Goal: Task Accomplishment & Management: Manage account settings

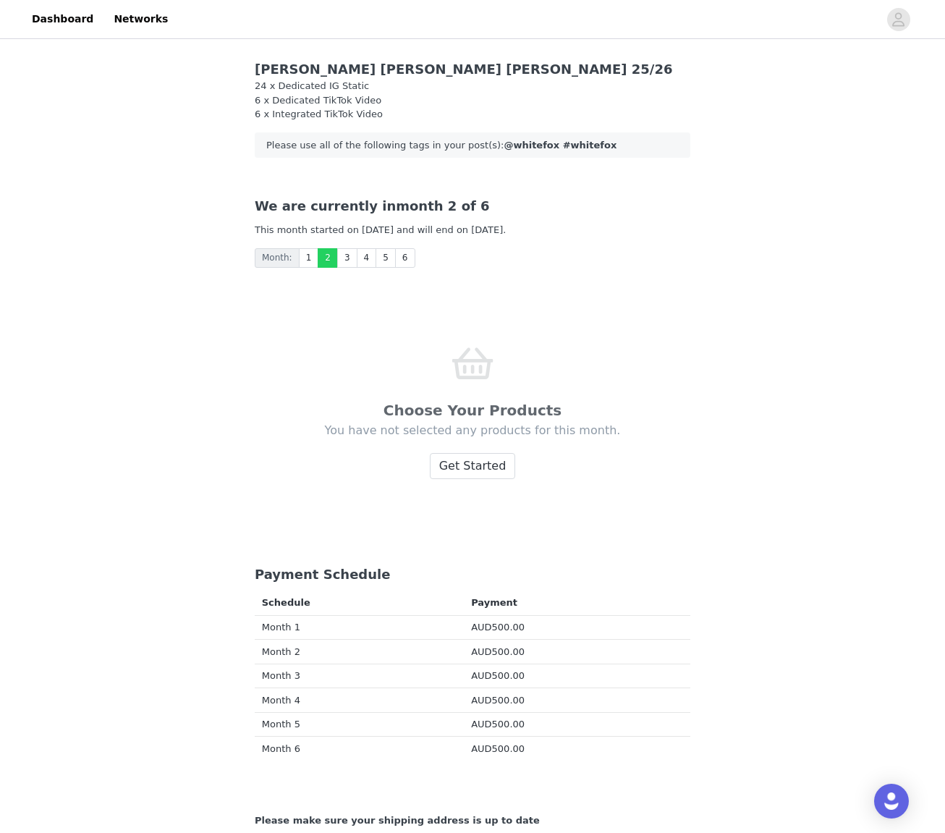
scroll to position [1211, 0]
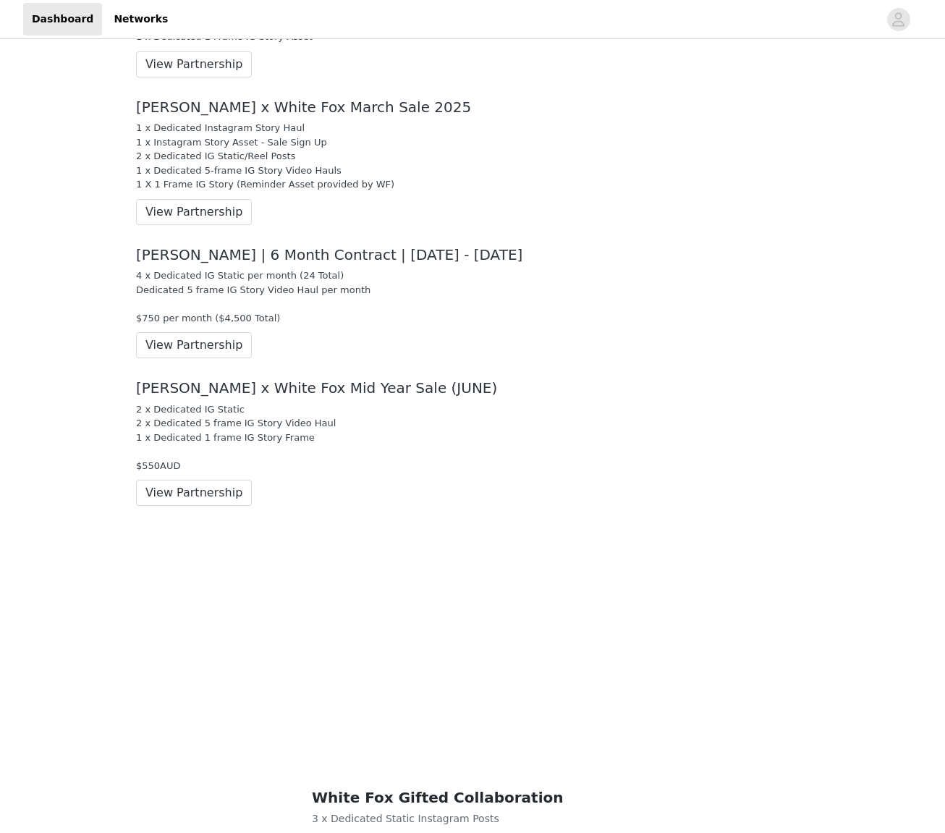
scroll to position [1200, 0]
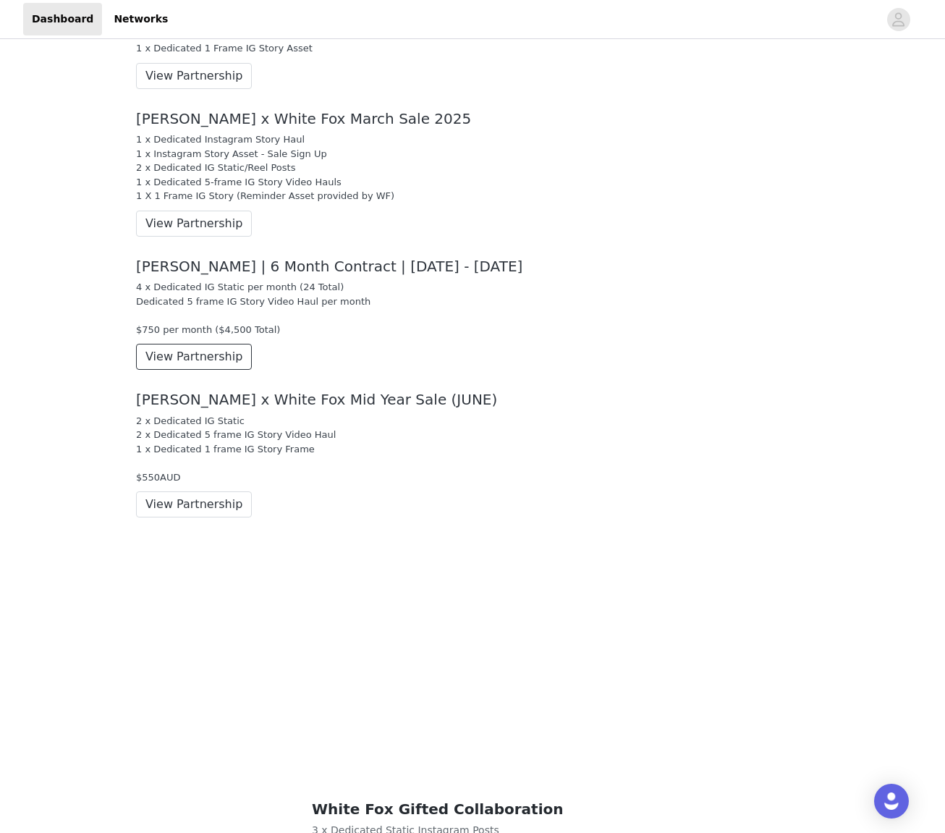
click at [183, 363] on button "View Partnership" at bounding box center [194, 357] width 116 height 26
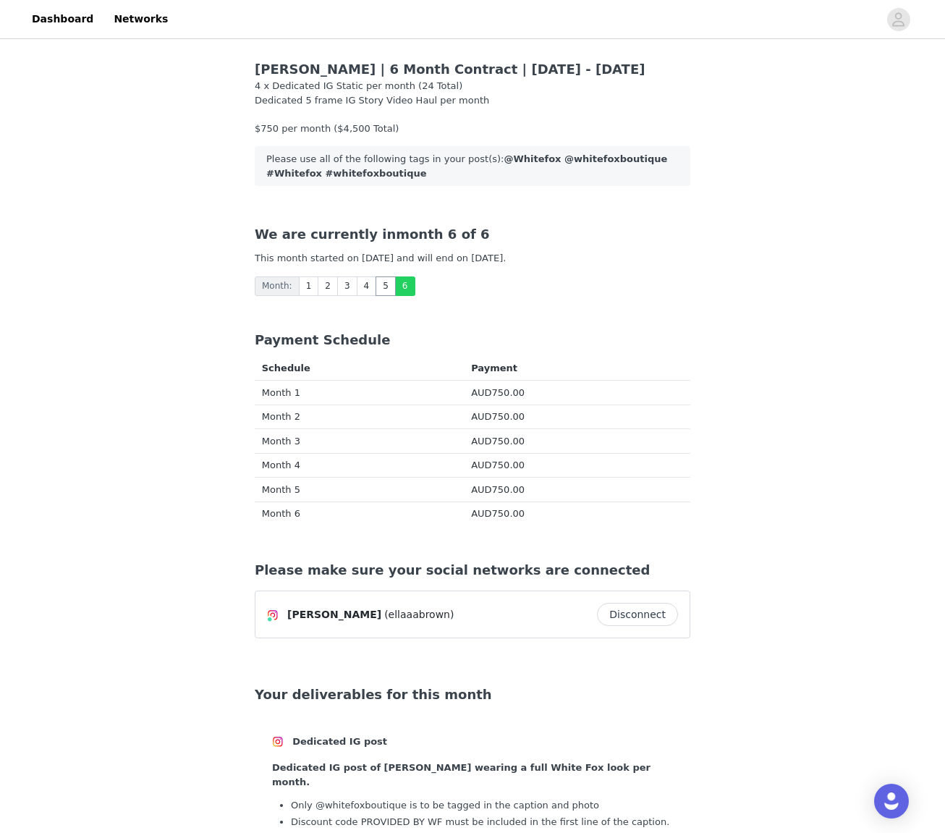
click at [383, 289] on link "5" at bounding box center [386, 286] width 20 height 20
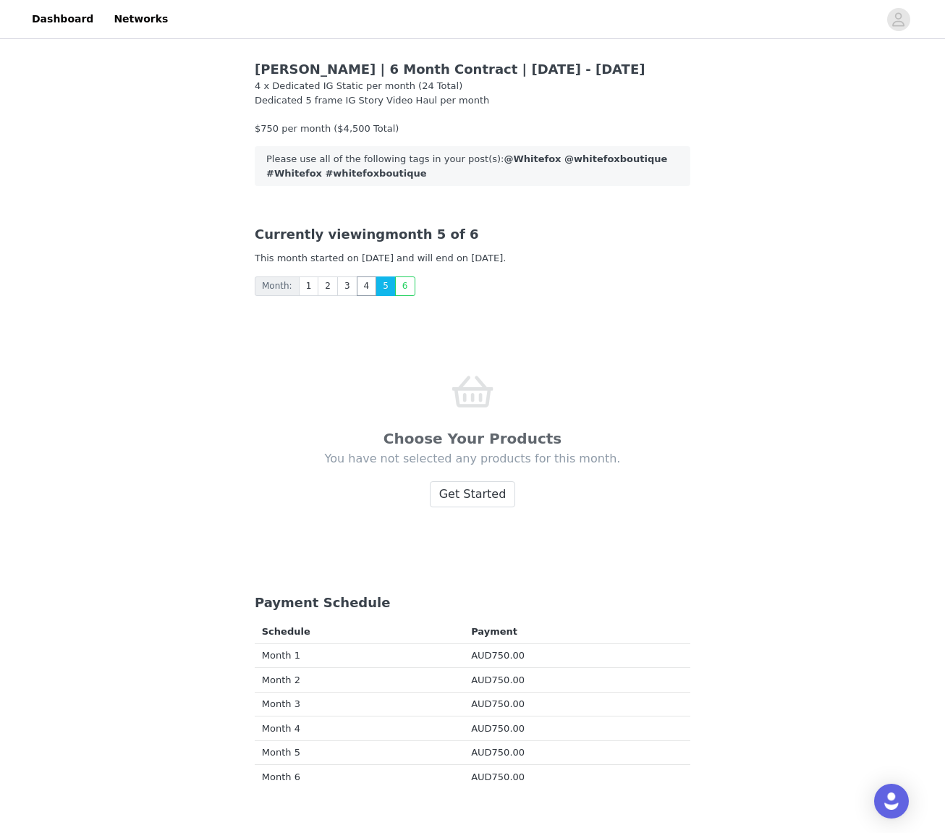
click at [365, 287] on link "4" at bounding box center [367, 286] width 20 height 20
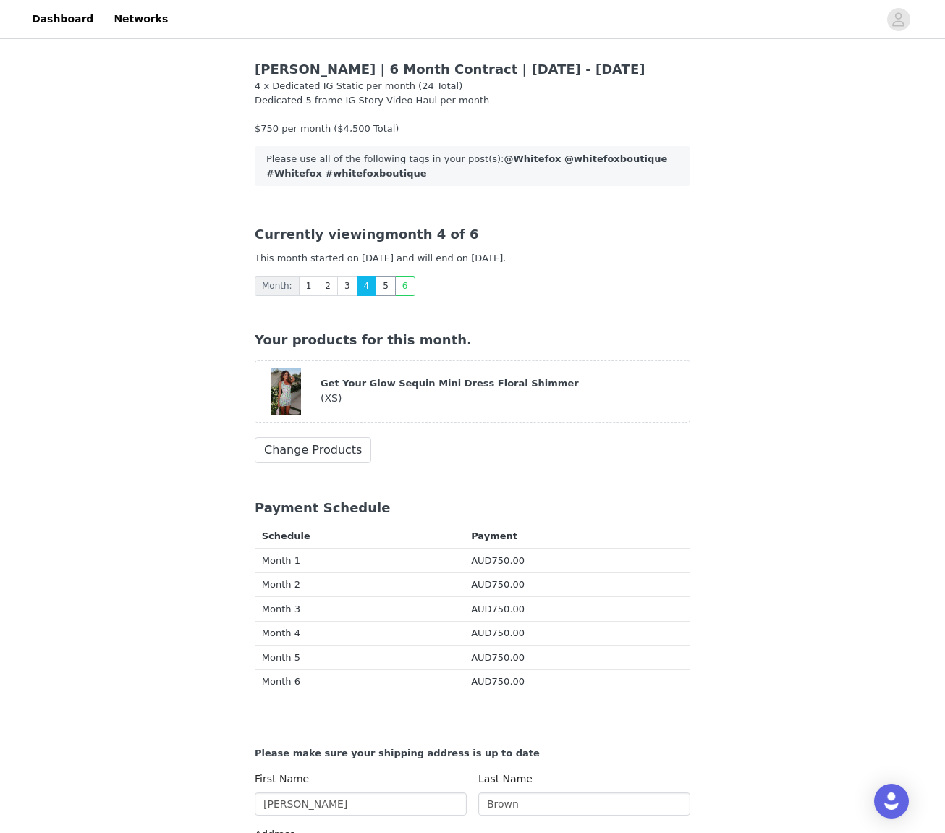
click at [381, 286] on link "5" at bounding box center [386, 286] width 20 height 20
